Goal: Transaction & Acquisition: Purchase product/service

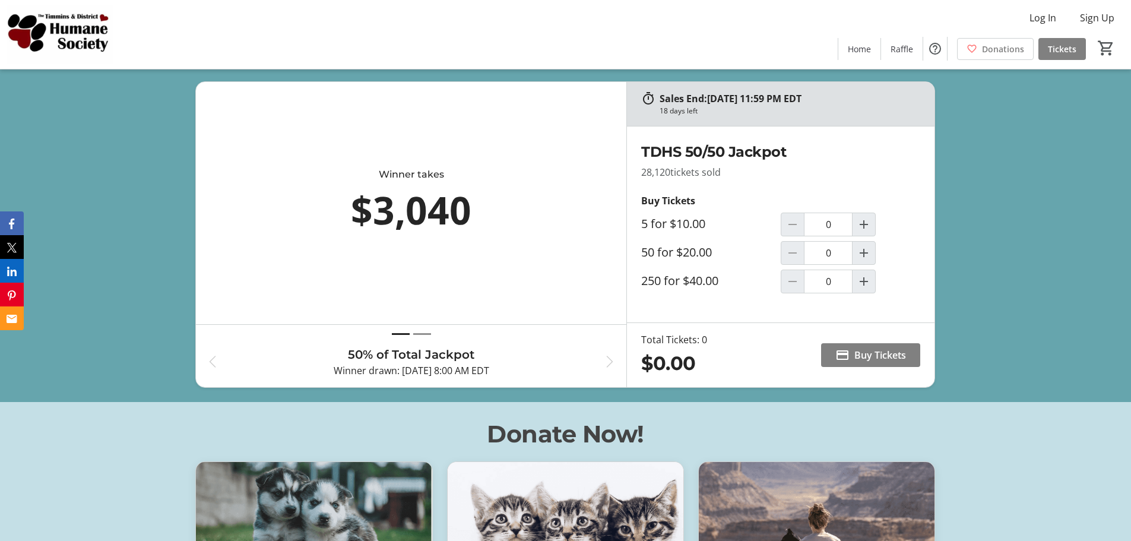
scroll to position [475, 0]
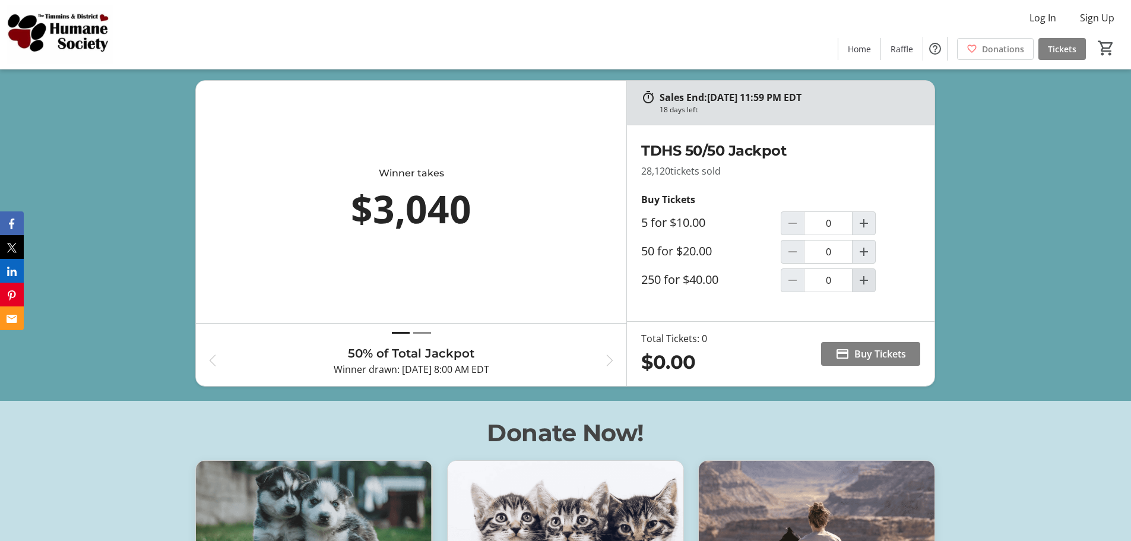
click at [870, 279] on mat-icon "Increment by one" at bounding box center [864, 280] width 14 height 14
type input "1"
click at [886, 353] on span "Buy Tickets" at bounding box center [881, 354] width 52 height 14
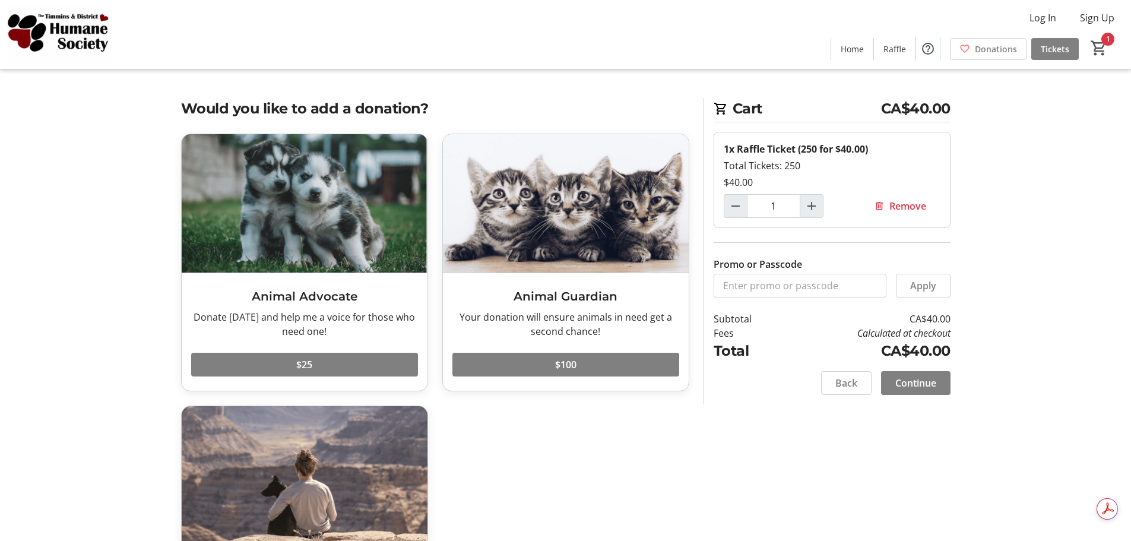
click at [916, 386] on span "Continue" at bounding box center [916, 383] width 41 height 14
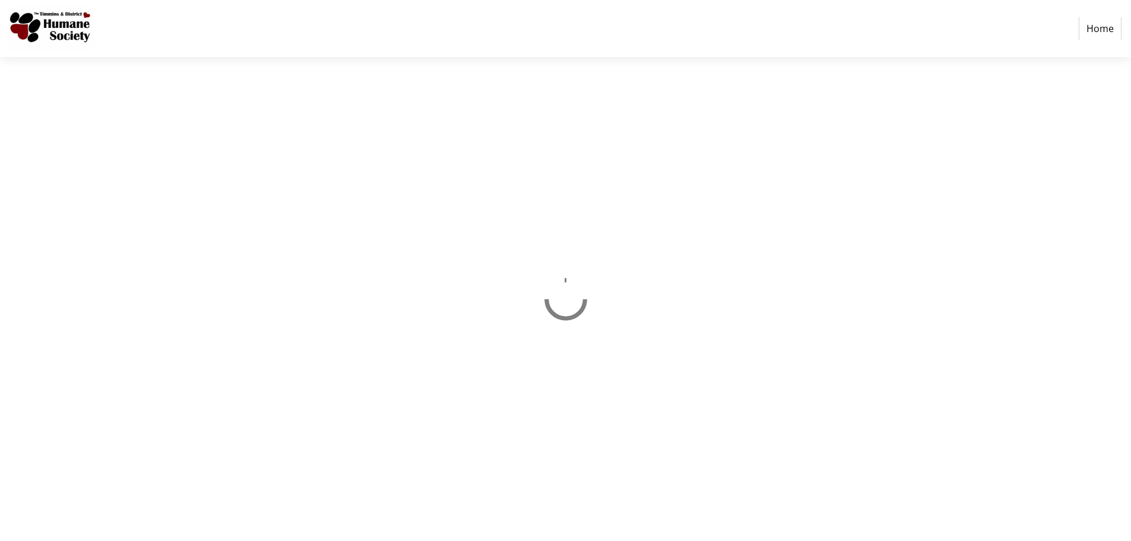
select select "CA"
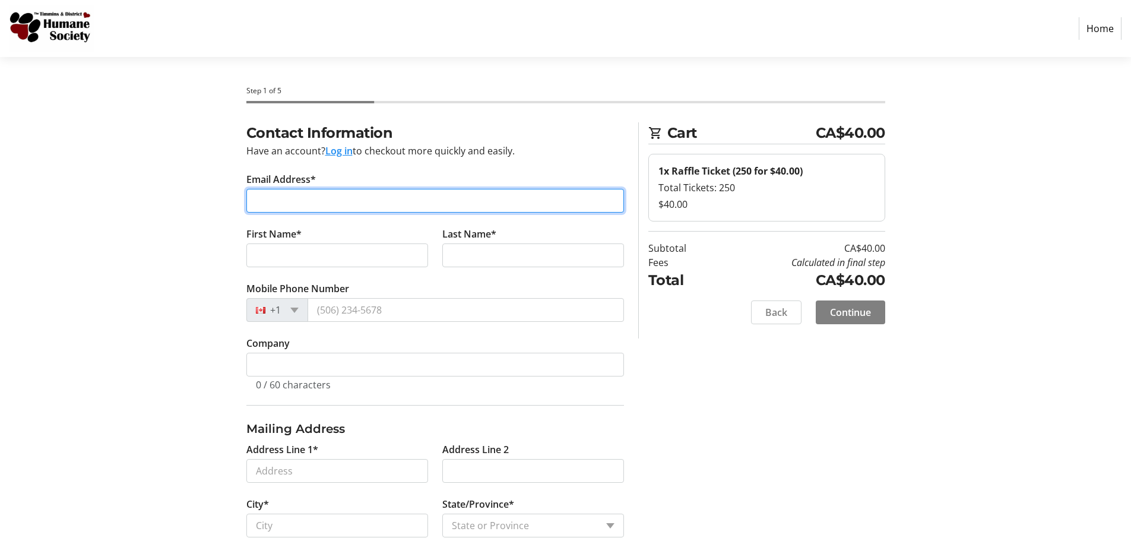
click at [353, 199] on input "Email Address*" at bounding box center [435, 201] width 378 height 24
type input "[EMAIL_ADDRESS][DOMAIN_NAME]"
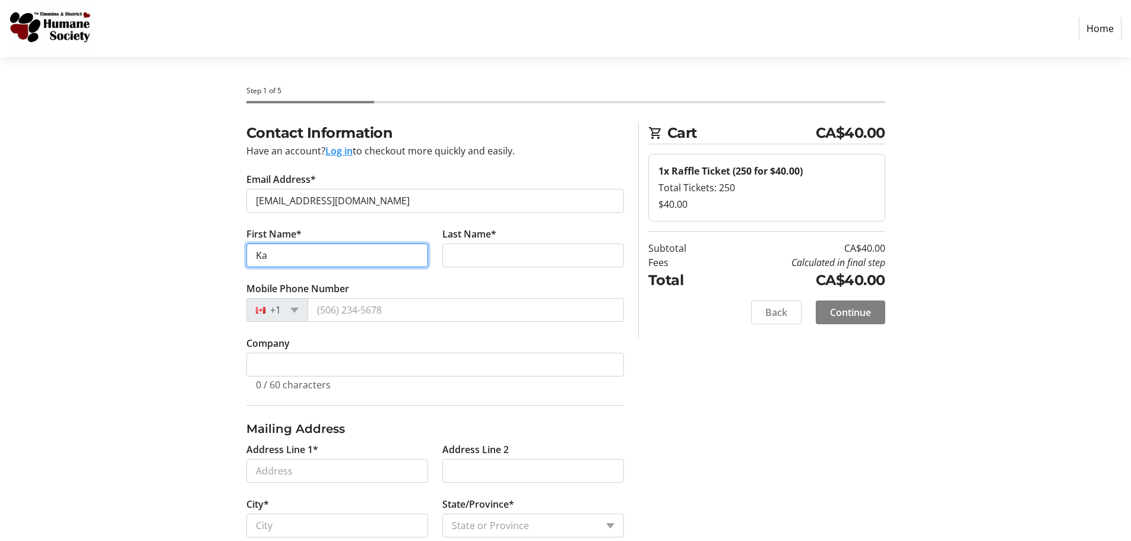
type input "K"
type input "[PERSON_NAME]"
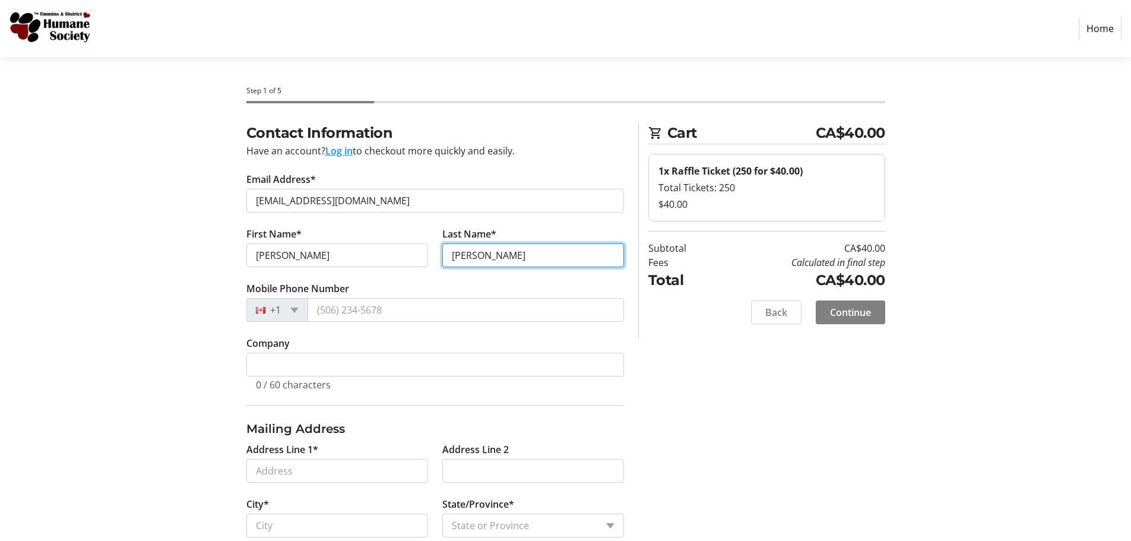
type input "[PERSON_NAME]"
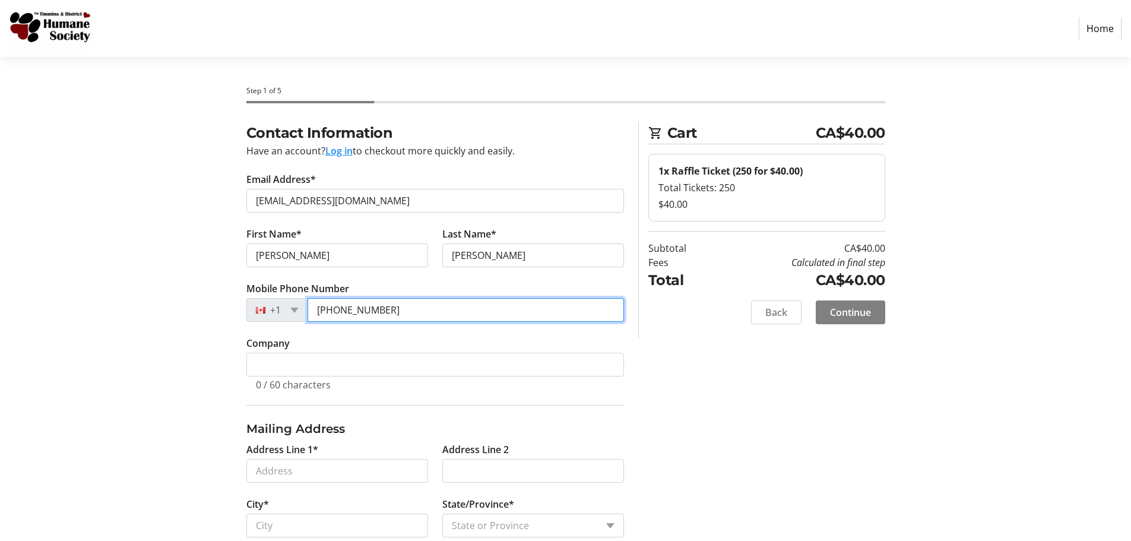
type input "[PHONE_NUMBER]"
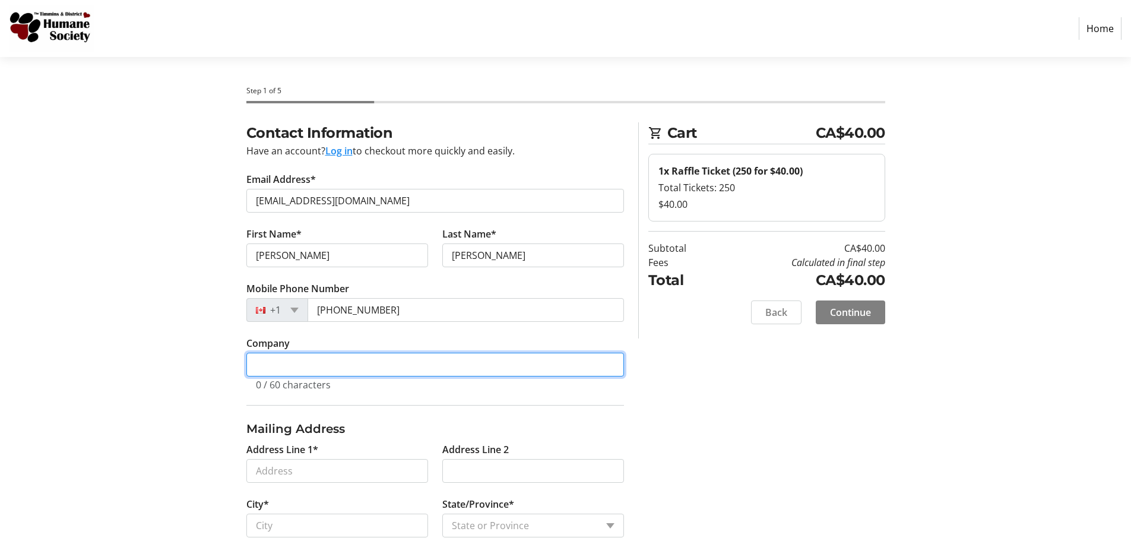
click at [390, 362] on input "Company" at bounding box center [435, 365] width 378 height 24
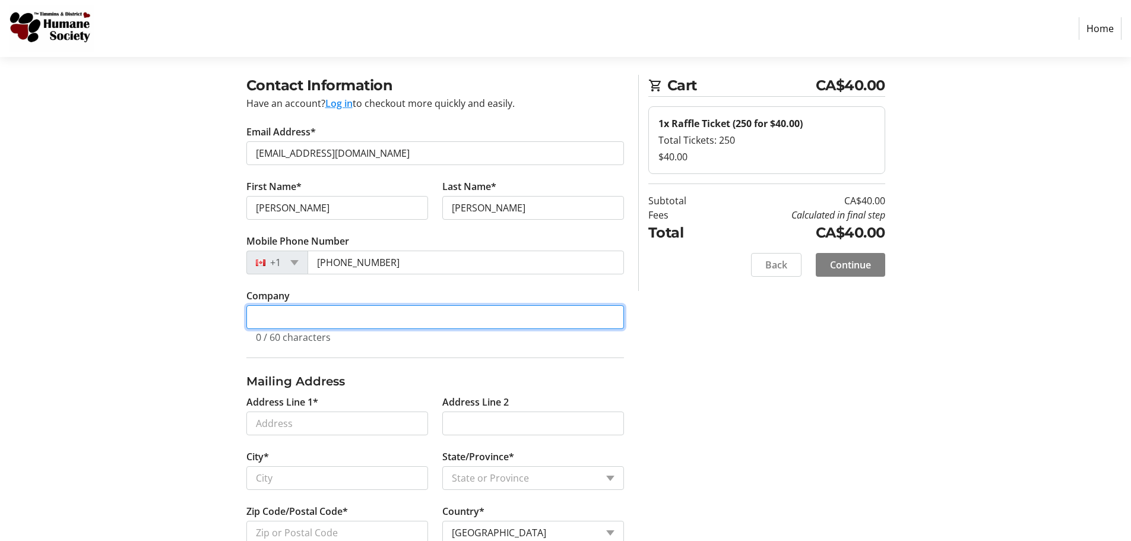
scroll to position [119, 0]
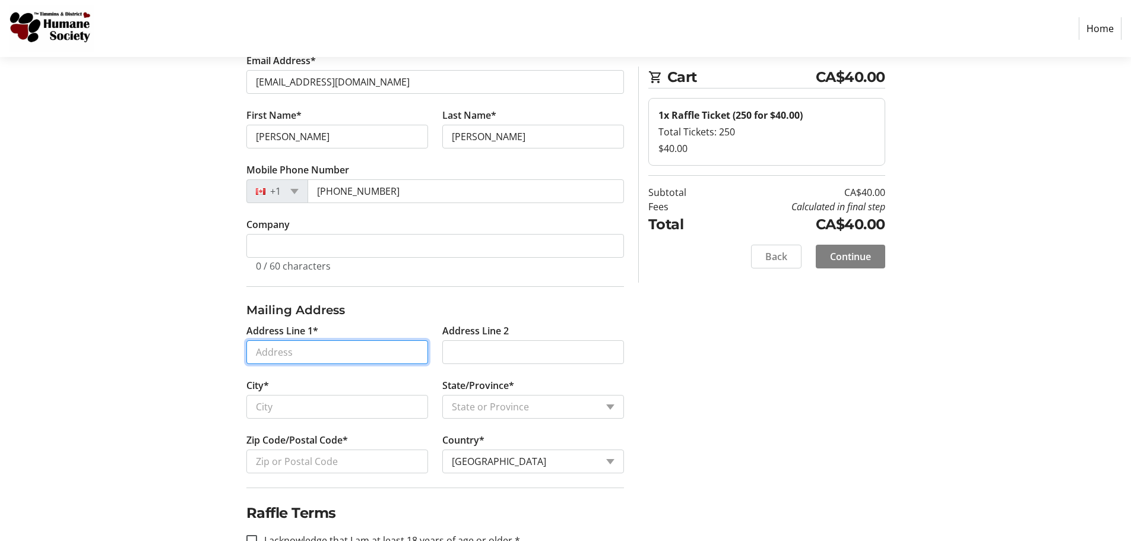
click at [375, 360] on input "Address Line 1*" at bounding box center [337, 352] width 182 height 24
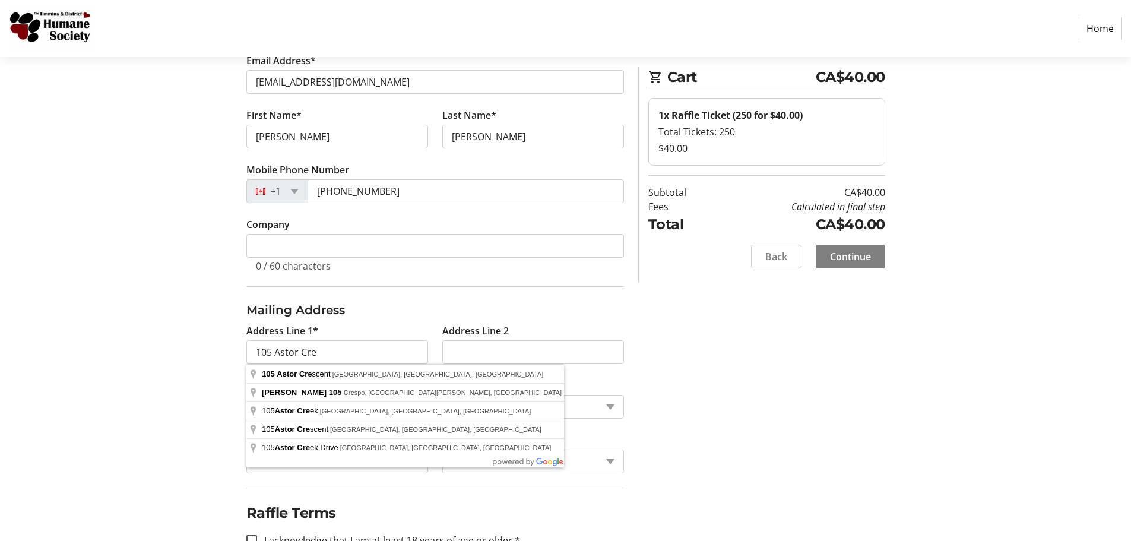
drag, startPoint x: 128, startPoint y: 338, endPoint x: 194, endPoint y: 332, distance: 65.6
click at [128, 338] on section "Step 1 of 5 Cart CA$40.00 1x Raffle Ticket (250 for $40.00) Total Tickets: 250 …" at bounding box center [565, 285] width 1131 height 695
click at [374, 353] on input "105 Astor Cre" at bounding box center [337, 352] width 182 height 24
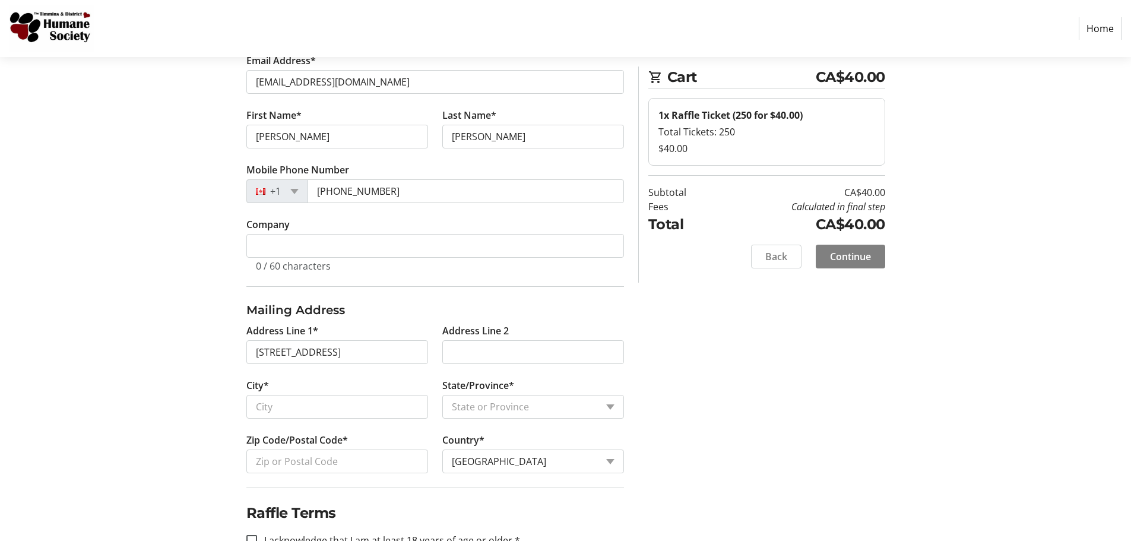
type input "[STREET_ADDRESS]"
type input "[GEOGRAPHIC_DATA]"
select select "ON"
type input "N3A 2B8"
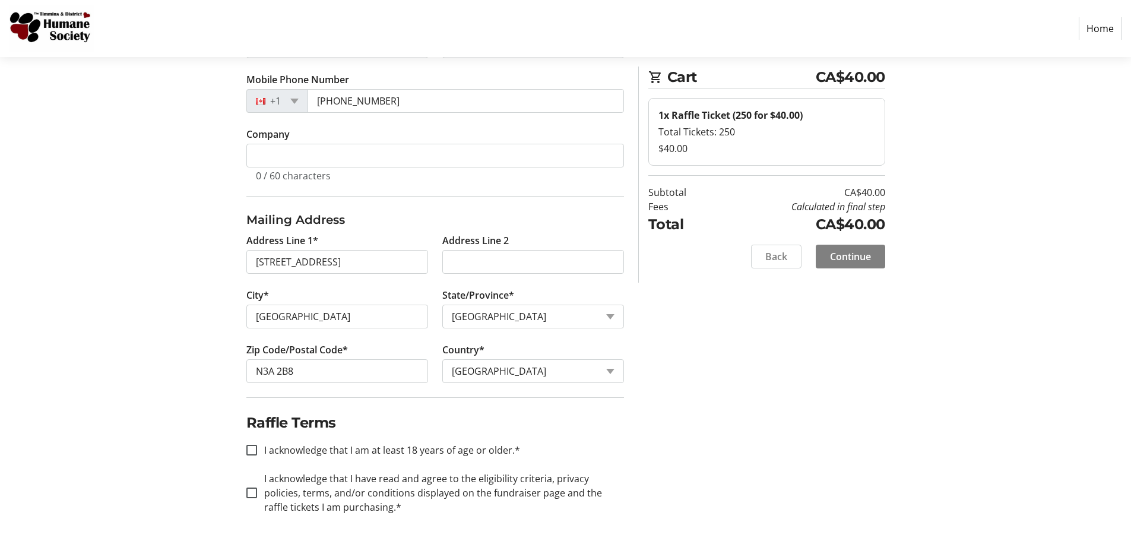
scroll to position [211, 0]
click at [248, 451] on input "I acknowledge that I am at least 18 years of age or older.*" at bounding box center [251, 448] width 11 height 11
checkbox input "true"
click at [252, 494] on input "I acknowledge that I have read and agree to the eligibility criteria, privacy p…" at bounding box center [251, 491] width 11 height 11
checkbox input "true"
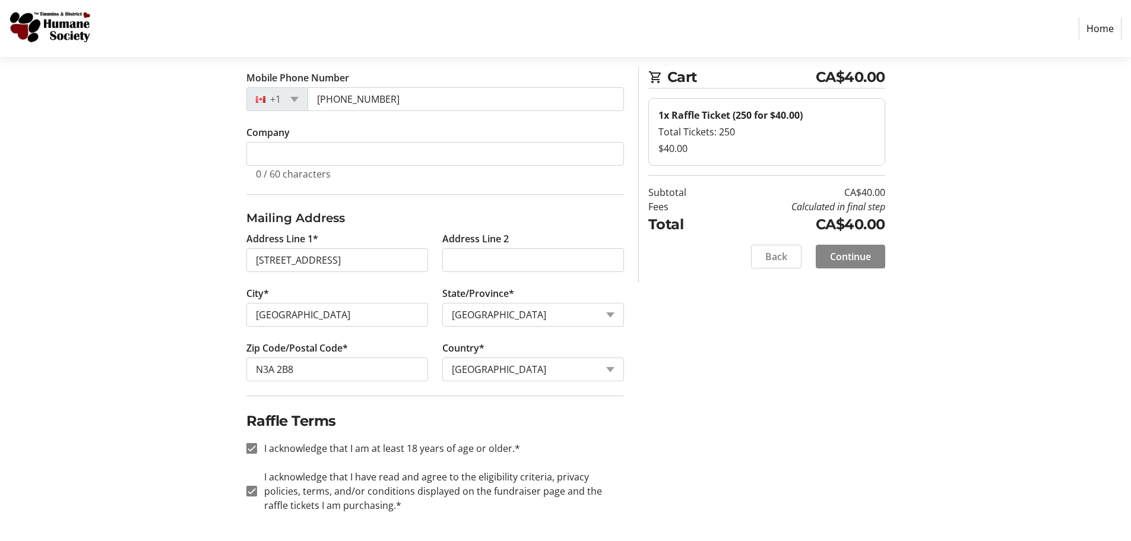
click at [864, 259] on span "Continue" at bounding box center [850, 256] width 41 height 14
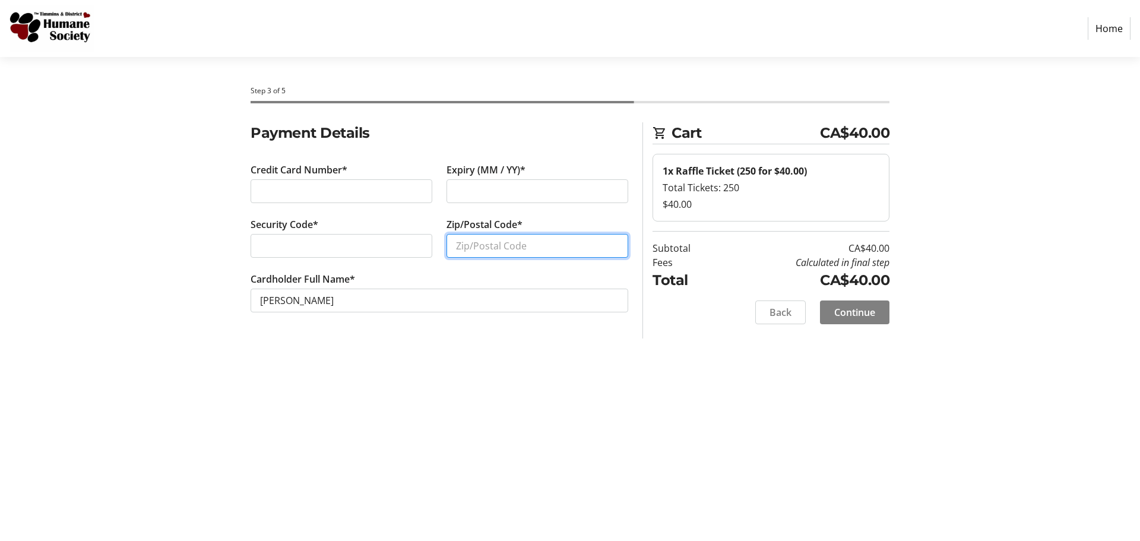
click at [471, 249] on input "Zip/Postal Code*" at bounding box center [538, 246] width 182 height 24
type input "N3A2B8"
click at [865, 307] on span "Continue" at bounding box center [854, 312] width 41 height 14
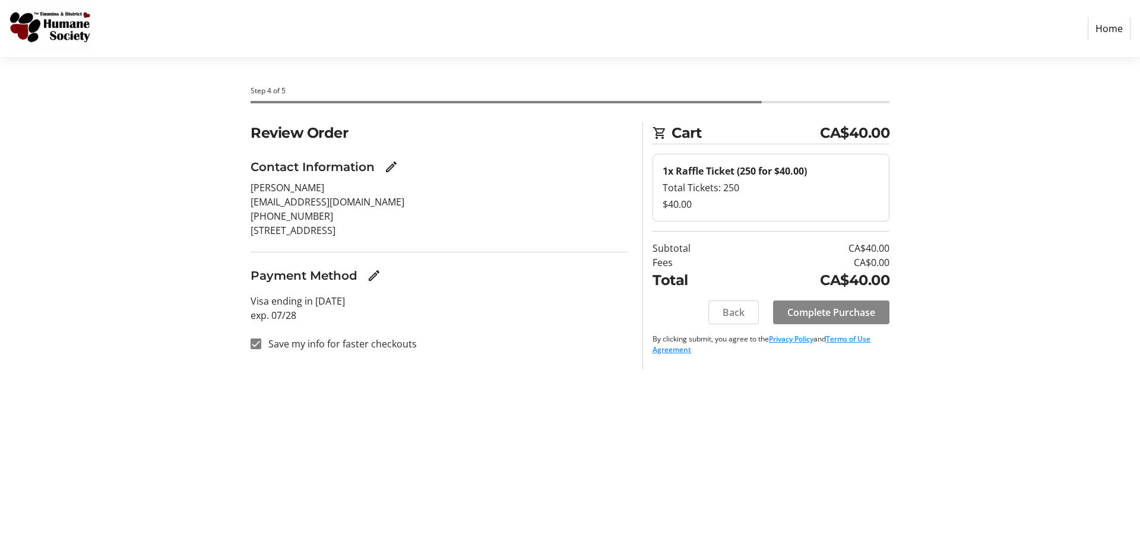
click at [878, 319] on span at bounding box center [831, 312] width 116 height 29
